Goal: Information Seeking & Learning: Learn about a topic

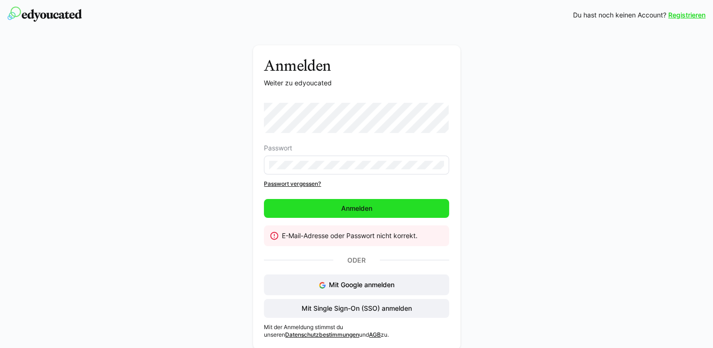
click at [393, 204] on span "Anmelden" at bounding box center [356, 208] width 185 height 19
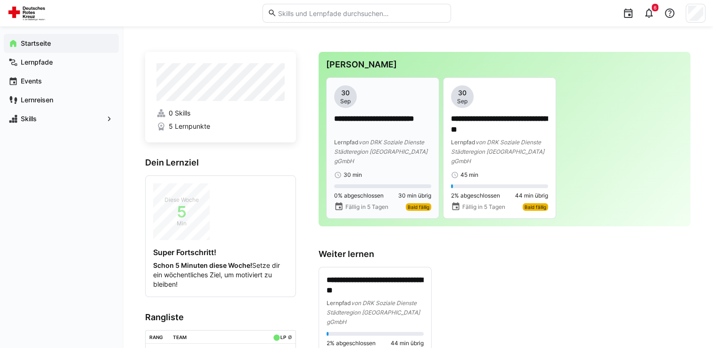
click at [375, 148] on span "von DRK Soziale Dienste Städteregion [GEOGRAPHIC_DATA] gGmbH" at bounding box center [380, 152] width 93 height 26
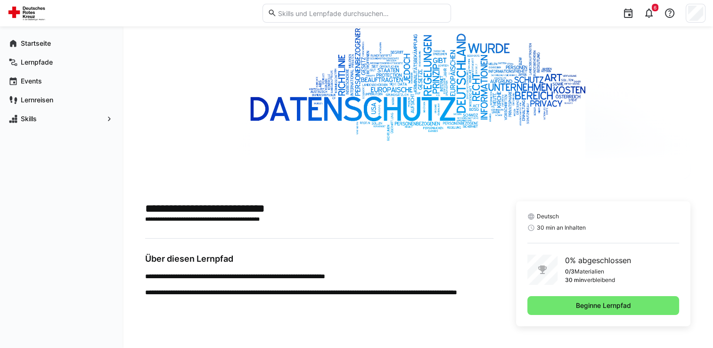
scroll to position [59, 0]
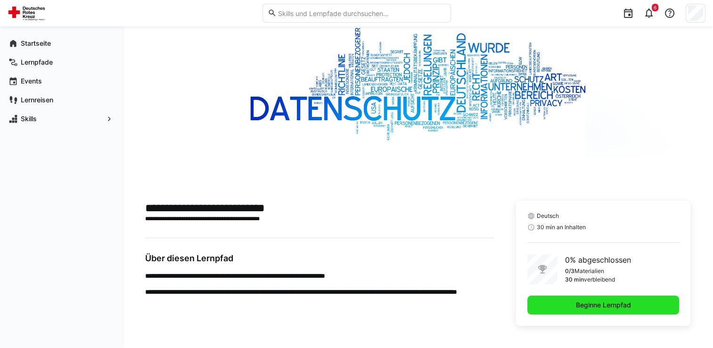
click at [602, 301] on span "Beginne Lernpfad" at bounding box center [604, 304] width 58 height 9
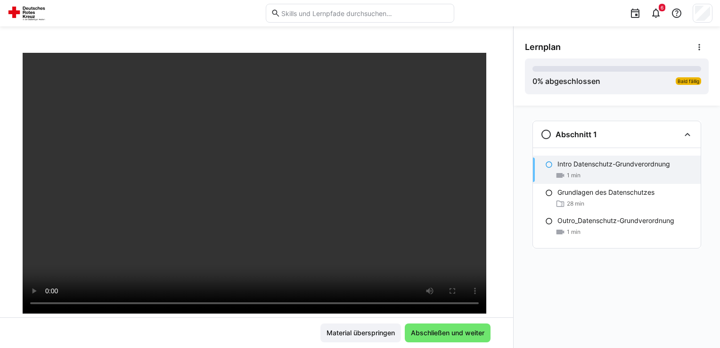
scroll to position [49, 0]
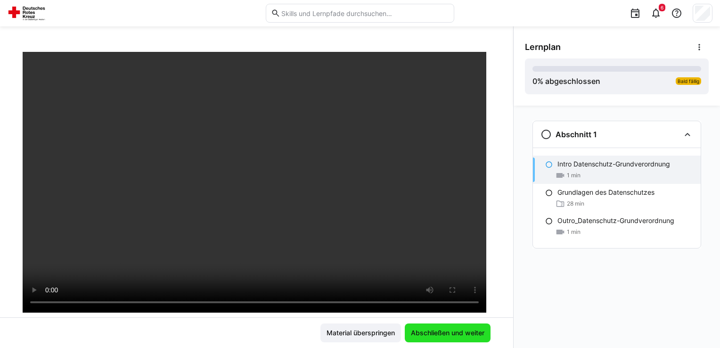
click at [429, 326] on span "Abschließen und weiter" at bounding box center [448, 332] width 86 height 19
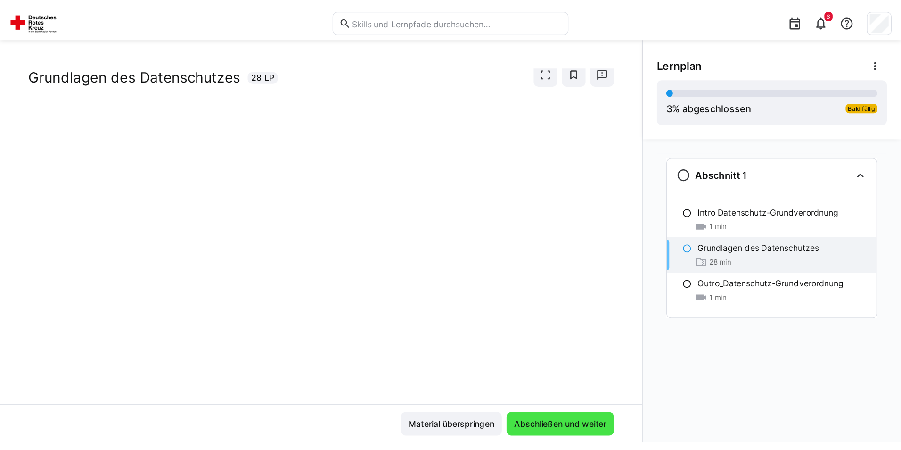
scroll to position [22, 0]
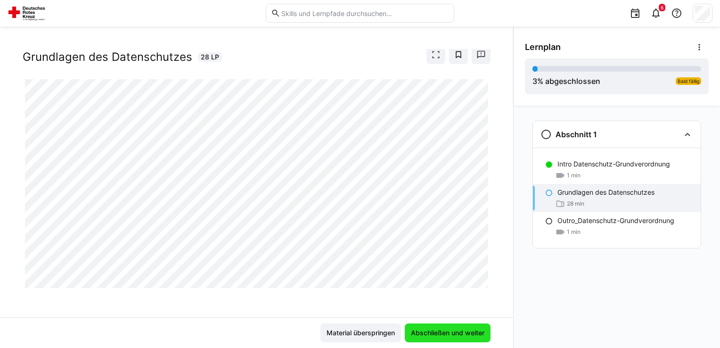
click at [424, 337] on span "Abschließen und weiter" at bounding box center [448, 332] width 76 height 9
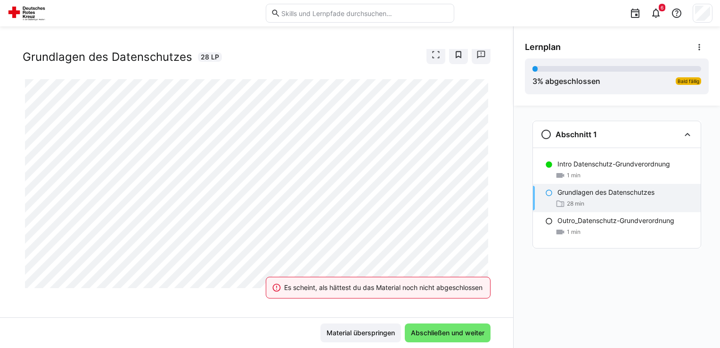
click at [460, 278] on eds-banner "Es scheint, als hättest du das Material noch nicht abgeschlossen" at bounding box center [378, 288] width 225 height 22
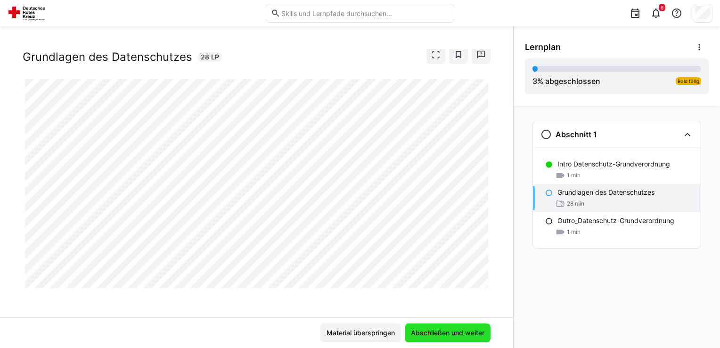
click at [437, 336] on span "Abschließen und weiter" at bounding box center [448, 332] width 76 height 9
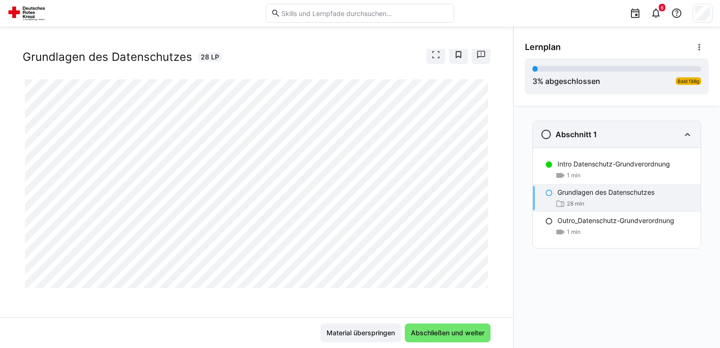
click at [593, 137] on h3 "Abschnitt 1" at bounding box center [576, 134] width 41 height 9
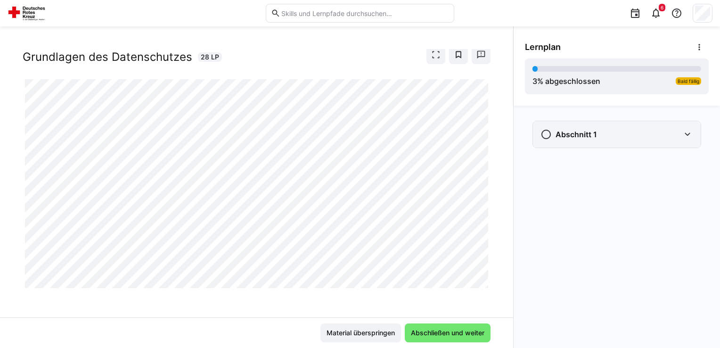
click at [593, 137] on h3 "Abschnitt 1" at bounding box center [576, 134] width 41 height 9
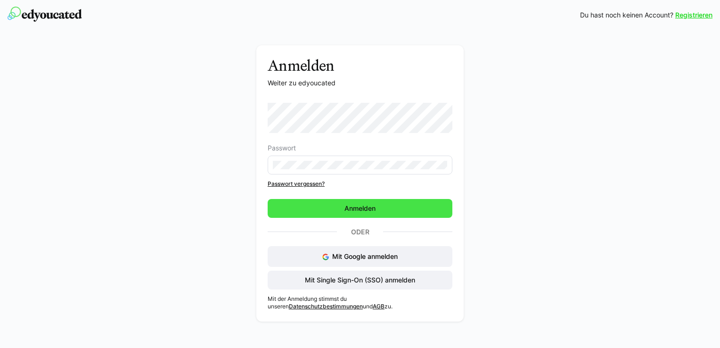
click at [351, 206] on span "Anmelden" at bounding box center [360, 208] width 34 height 9
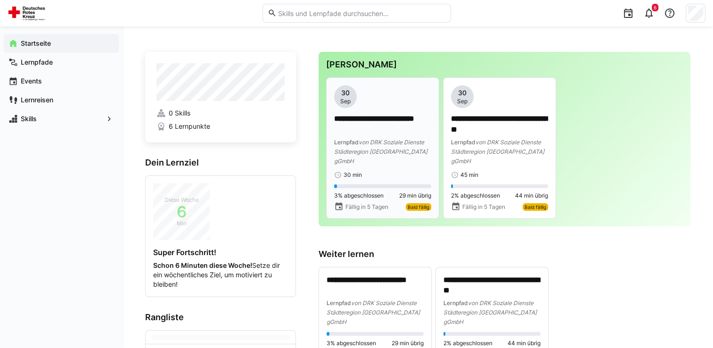
click at [364, 110] on div "**********" at bounding box center [382, 131] width 97 height 93
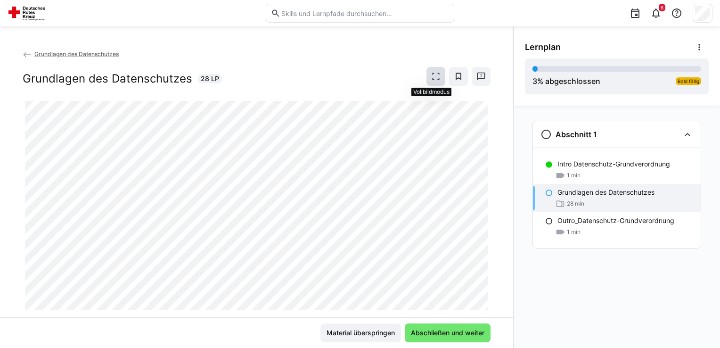
click at [431, 77] on eds-icon at bounding box center [435, 76] width 9 height 9
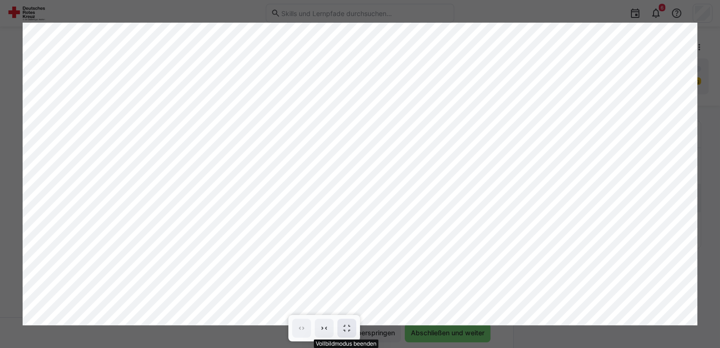
click at [347, 324] on eds-icon at bounding box center [346, 327] width 9 height 9
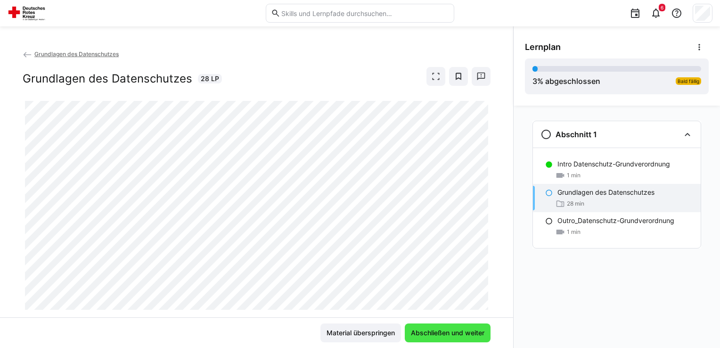
click at [470, 332] on span "Abschließen und weiter" at bounding box center [448, 332] width 76 height 9
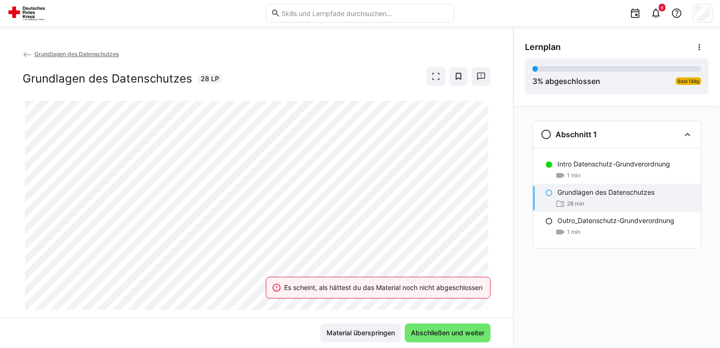
click at [313, 273] on div "Es scheint, als hättest du das Material noch nicht abgeschlossen" at bounding box center [379, 287] width 248 height 41
click at [307, 274] on div "Es scheint, als hättest du das Material noch nicht abgeschlossen" at bounding box center [379, 287] width 248 height 41
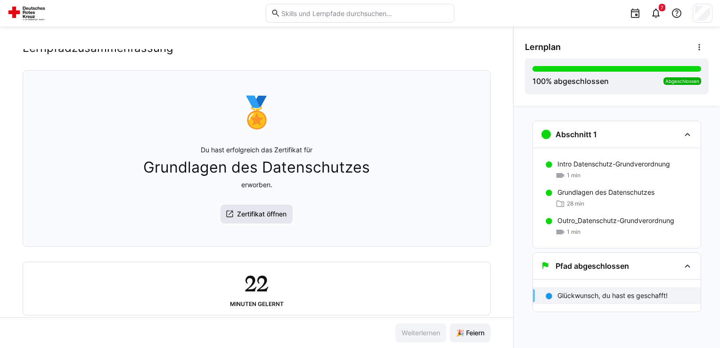
scroll to position [49, 0]
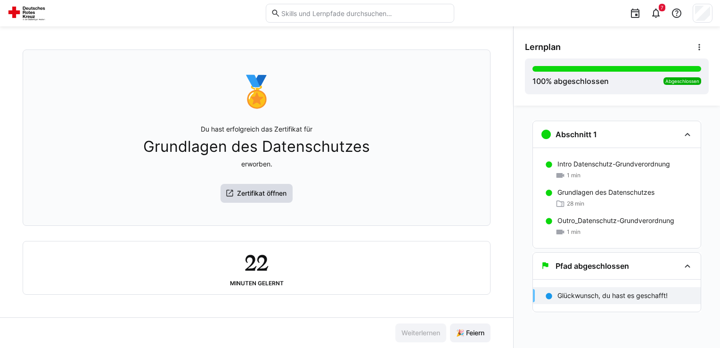
click at [248, 190] on span "Zertifikat öffnen" at bounding box center [262, 193] width 52 height 9
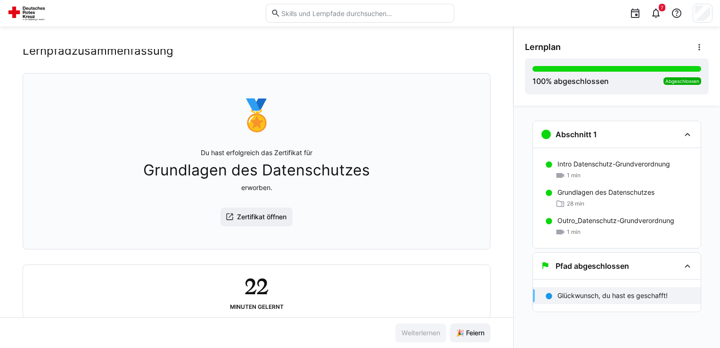
scroll to position [0, 0]
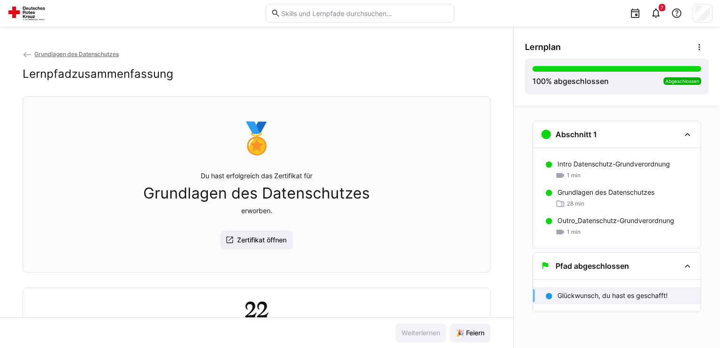
click at [628, 293] on p "Glückwunsch, du hast es geschafft!" at bounding box center [613, 295] width 110 height 9
click at [468, 337] on span "🎉 Feiern" at bounding box center [470, 332] width 31 height 9
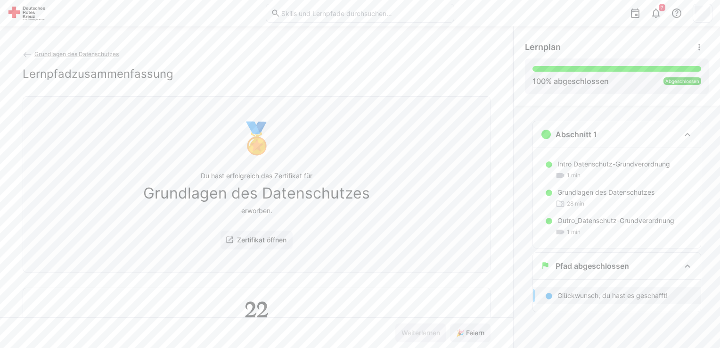
click at [57, 57] on span "Grundlagen des Datenschutzes" at bounding box center [76, 53] width 84 height 7
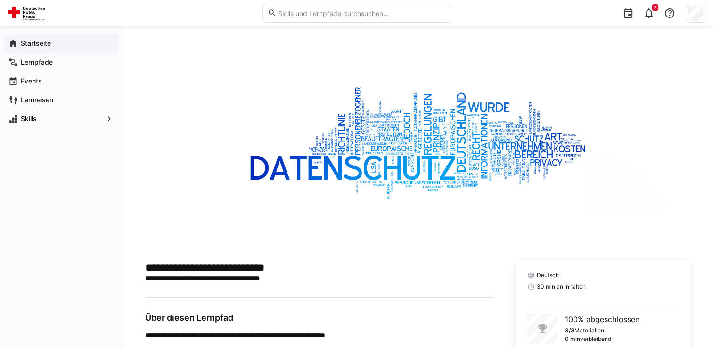
click at [0, 0] on app-navigation-label "Startseite" at bounding box center [0, 0] width 0 height 0
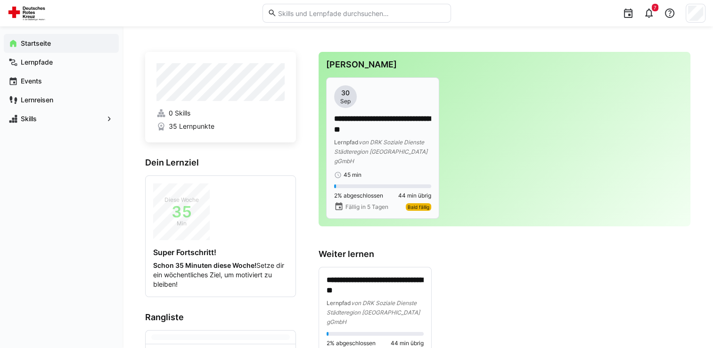
click at [400, 139] on span "von DRK Soziale Dienste Städteregion Aachen gGmbH" at bounding box center [380, 152] width 93 height 26
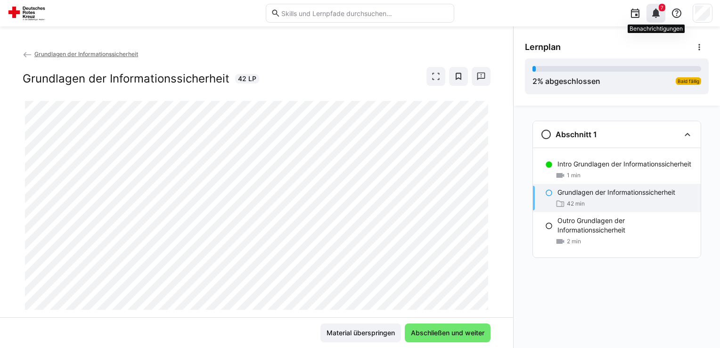
click at [657, 8] on eds-icon at bounding box center [656, 13] width 11 height 11
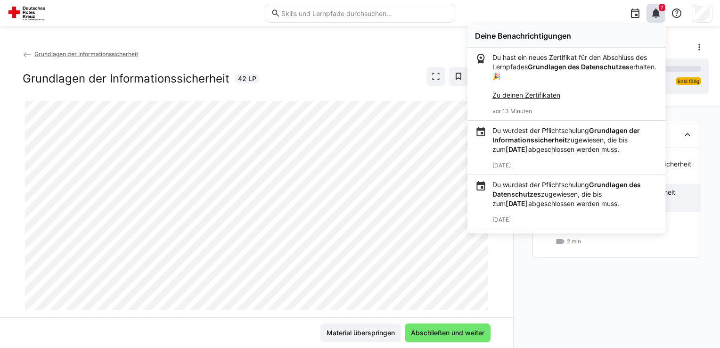
click at [615, 312] on div "Abschnitt 1 Intro Grundlagen der Informationssicherheit 1 min Grundlagen der In…" at bounding box center [617, 227] width 206 height 242
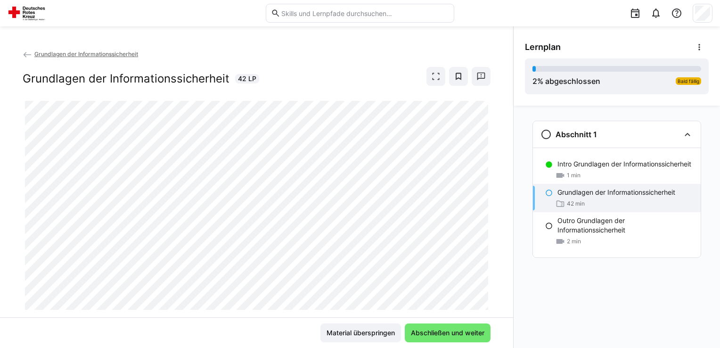
click at [549, 192] on eds-icon at bounding box center [549, 193] width 8 height 8
click at [558, 314] on div "Abschnitt 1 Intro Grundlagen der Informationssicherheit 1 min Grundlagen der In…" at bounding box center [617, 227] width 206 height 242
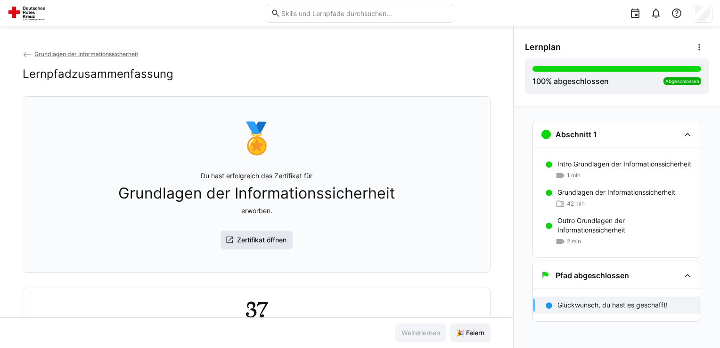
click at [243, 244] on span "Zertifikat öffnen" at bounding box center [262, 239] width 52 height 9
click at [460, 335] on span "🎉 Feiern" at bounding box center [470, 332] width 31 height 9
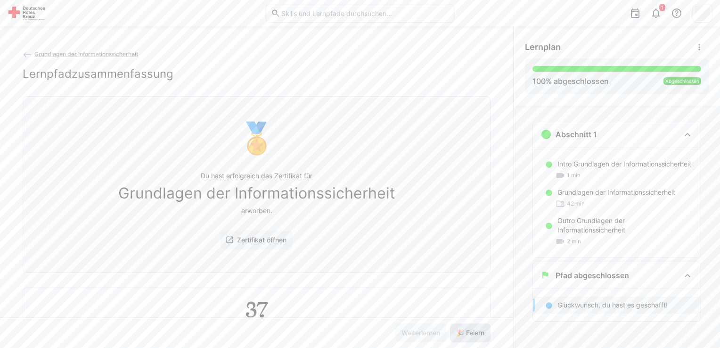
click at [485, 336] on span "🎉 Feiern" at bounding box center [470, 332] width 41 height 19
click at [27, 52] on eds-icon at bounding box center [27, 54] width 9 height 9
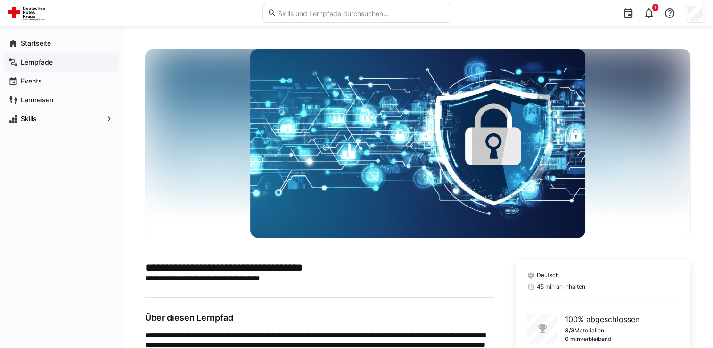
click at [47, 56] on div "Lernpfade" at bounding box center [61, 62] width 115 height 19
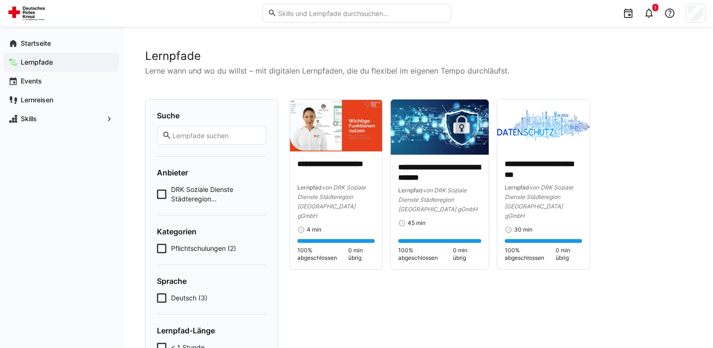
click at [213, 240] on form "Kategorien Pflichtschulungen (2)" at bounding box center [211, 240] width 109 height 26
click at [193, 248] on span "Pflichtschulungen (2)" at bounding box center [203, 248] width 65 height 9
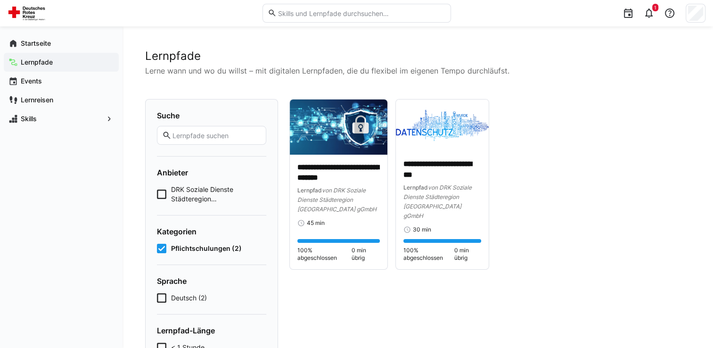
click at [177, 248] on span "Pflichtschulungen (2)" at bounding box center [206, 248] width 71 height 9
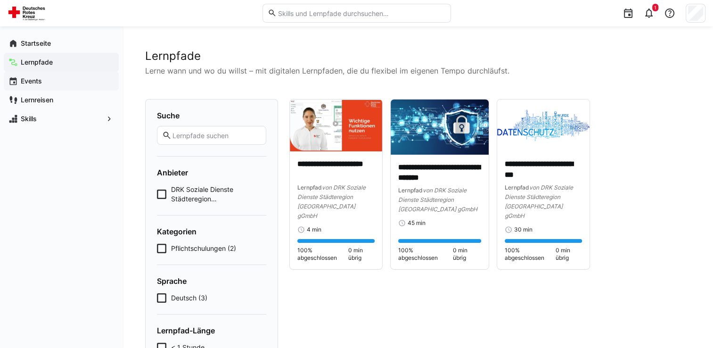
click at [0, 0] on app-navigation-label "Events" at bounding box center [0, 0] width 0 height 0
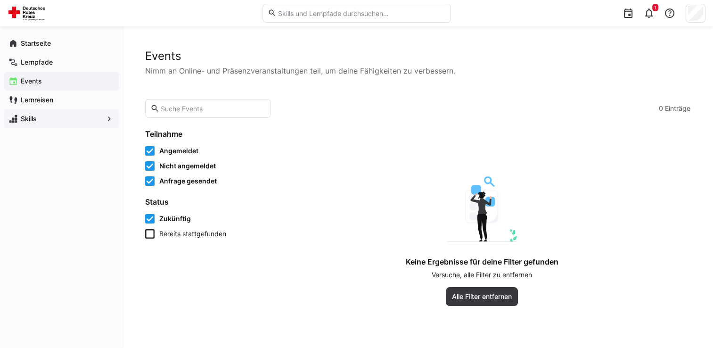
click at [16, 116] on eds-icon at bounding box center [12, 118] width 9 height 9
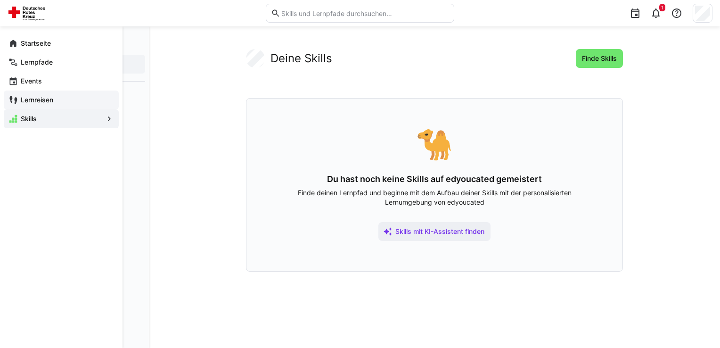
click at [0, 0] on app-navigation-label "Lernreisen" at bounding box center [0, 0] width 0 height 0
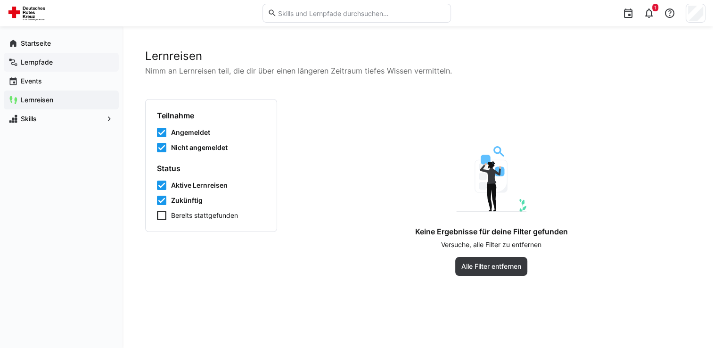
click at [0, 0] on app-navigation-label "Lernpfade" at bounding box center [0, 0] width 0 height 0
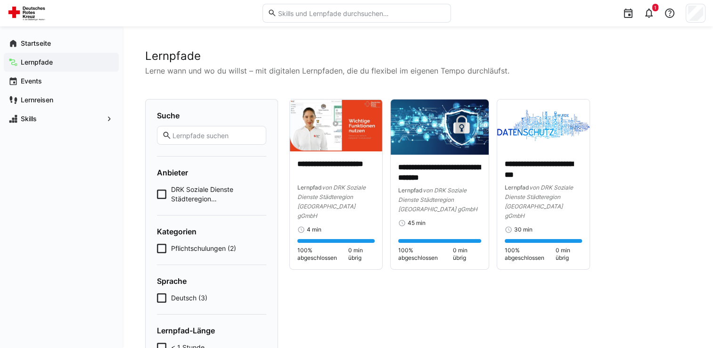
click at [72, 33] on div "Startseite Lernpfade Events Lernreisen Skills" at bounding box center [61, 80] width 123 height 109
click at [68, 43] on span "Startseite" at bounding box center [66, 43] width 95 height 9
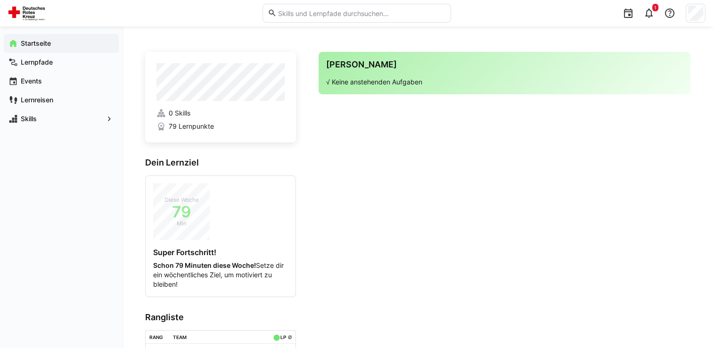
click at [0, 0] on app-navigation-label "Startseite" at bounding box center [0, 0] width 0 height 0
click at [45, 69] on div "Lernpfade" at bounding box center [61, 62] width 115 height 19
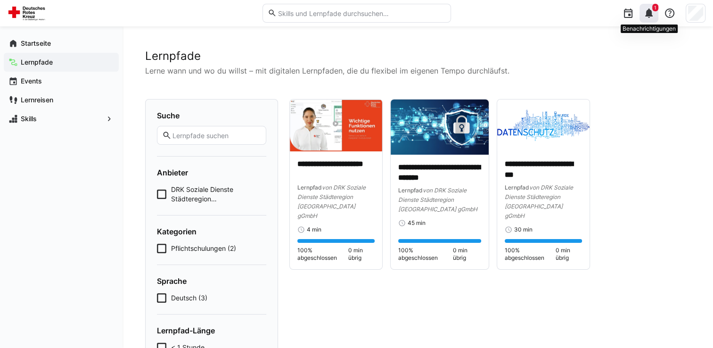
click at [647, 17] on eds-icon at bounding box center [649, 13] width 11 height 11
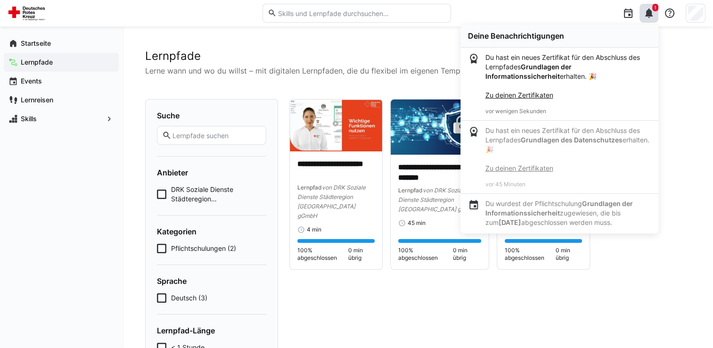
click at [528, 97] on link "Zu deinen Zertifikaten" at bounding box center [520, 95] width 68 height 8
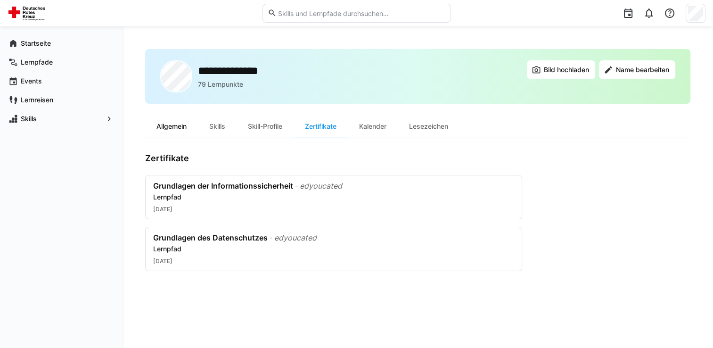
click at [156, 125] on div "Allgemein" at bounding box center [171, 126] width 53 height 23
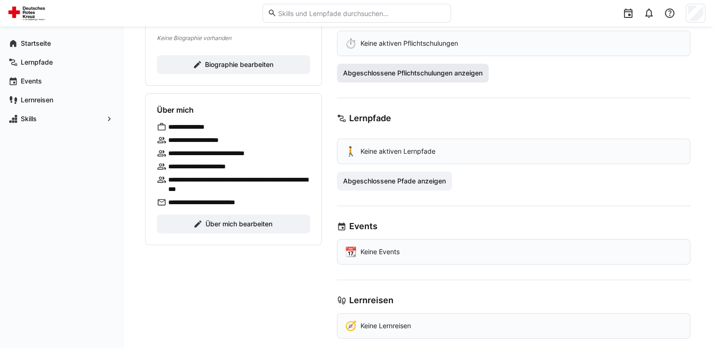
scroll to position [159, 0]
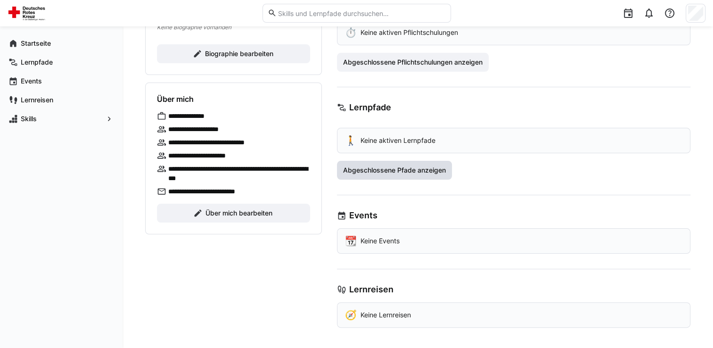
click at [398, 169] on span "Abgeschlossene Pfade anzeigen" at bounding box center [395, 169] width 106 height 9
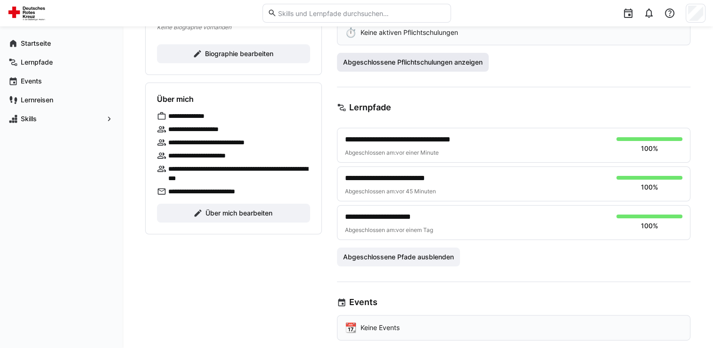
click at [400, 59] on span "Abgeschlossene Pflichtschulungen anzeigen" at bounding box center [413, 62] width 142 height 9
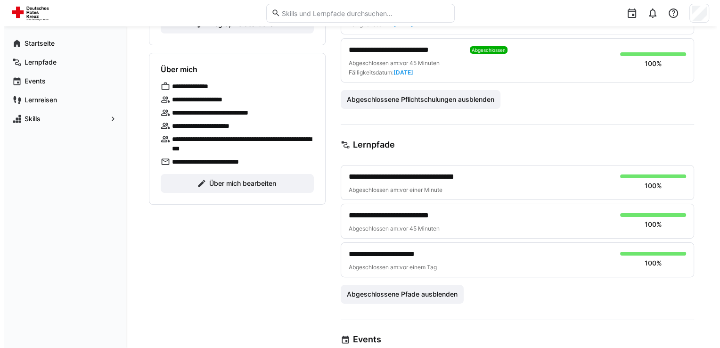
scroll to position [0, 0]
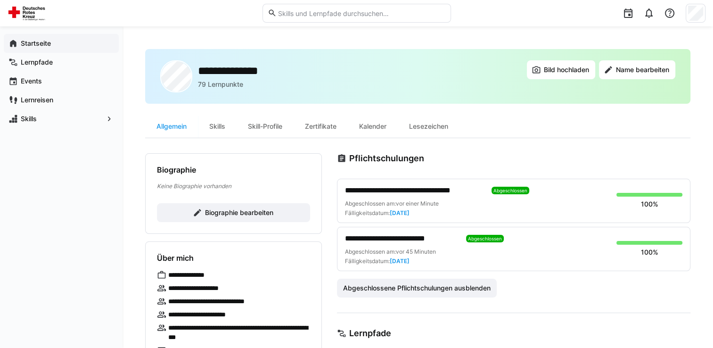
click at [0, 0] on app-navigation-label "Startseite" at bounding box center [0, 0] width 0 height 0
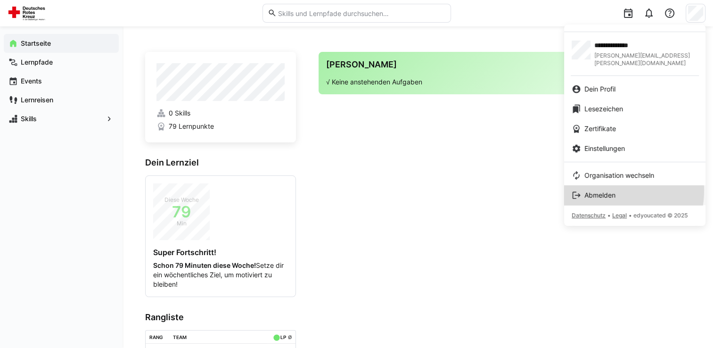
click at [600, 185] on link "Abmelden" at bounding box center [634, 195] width 141 height 20
